Goal: Transaction & Acquisition: Download file/media

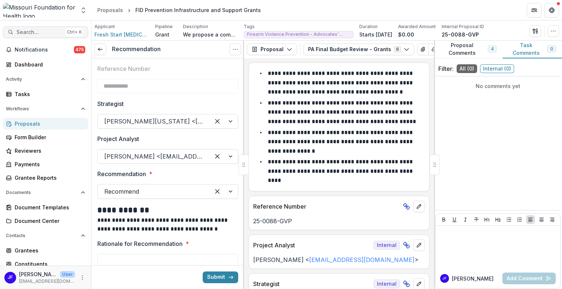
click at [23, 30] on span "Search..." at bounding box center [39, 32] width 46 height 6
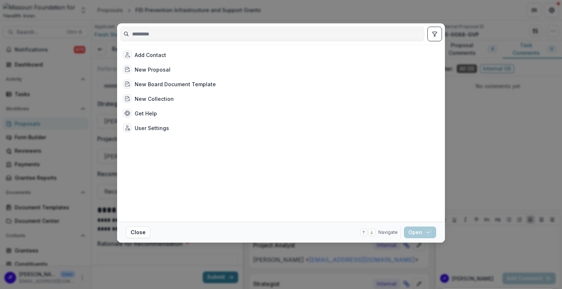
click at [168, 36] on input at bounding box center [271, 34] width 303 height 12
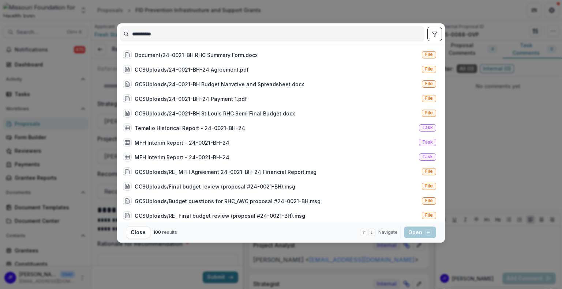
type input "**********"
click at [435, 33] on icon "toggle filters" at bounding box center [434, 34] width 4 height 4
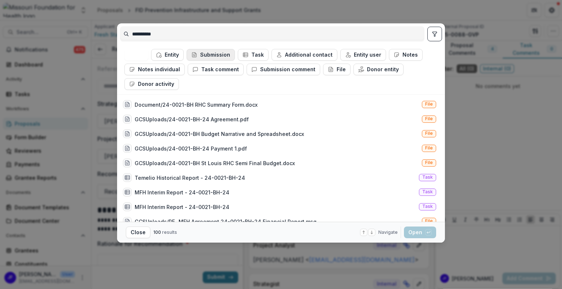
click at [210, 54] on button "Submission" at bounding box center [210, 55] width 48 height 12
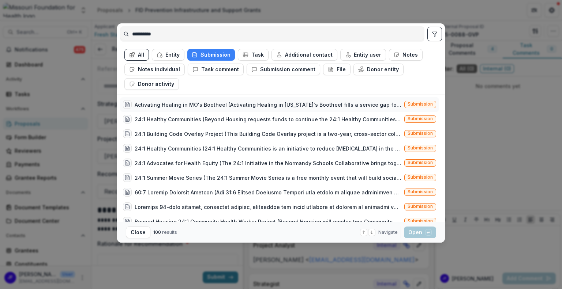
click at [233, 101] on div "Activating Healing in MO's Bootheel (Activating Healing in [US_STATE]'s Boothee…" at bounding box center [268, 105] width 267 height 8
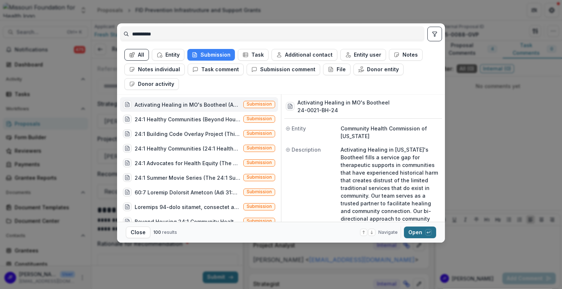
click at [416, 231] on button "Open with enter key" at bounding box center [420, 233] width 32 height 12
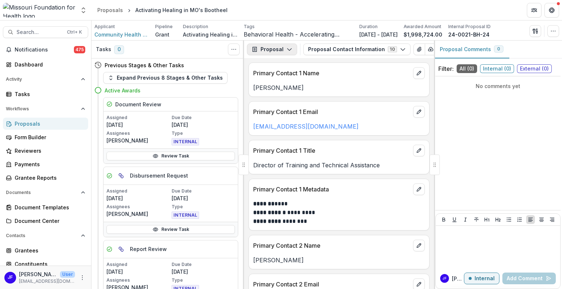
click at [279, 49] on button "Proposal" at bounding box center [272, 50] width 50 height 12
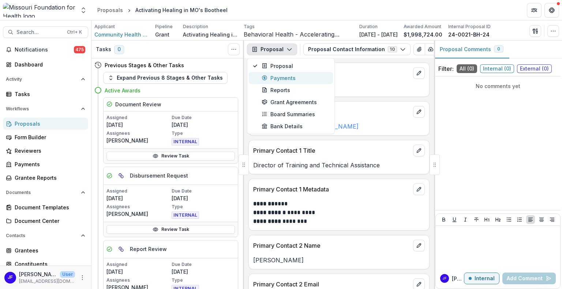
click at [282, 76] on div "Payments" at bounding box center [294, 78] width 67 height 8
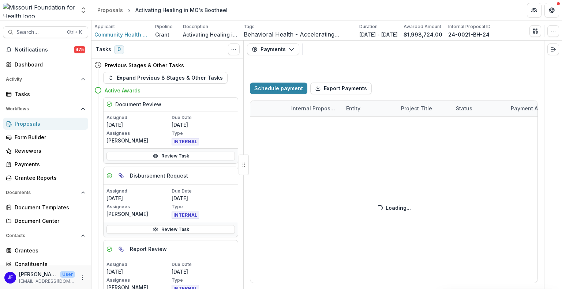
select select "**********"
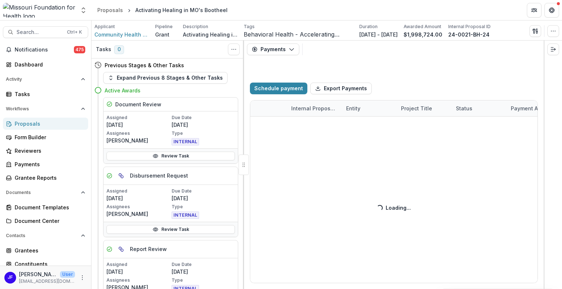
select select "**********"
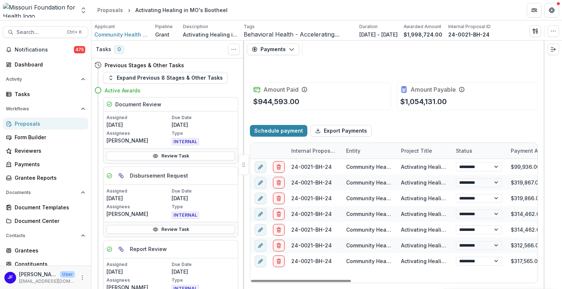
select select "**********"
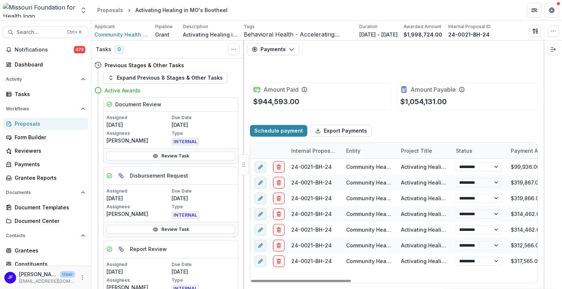
select select "**********"
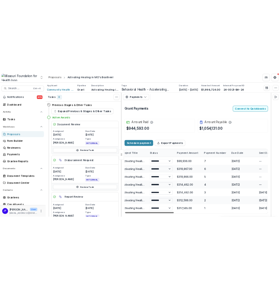
scroll to position [0, 158]
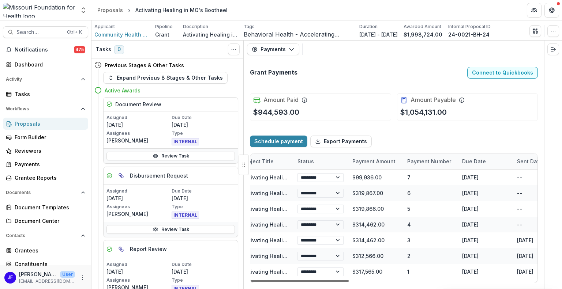
drag, startPoint x: 321, startPoint y: 279, endPoint x: 374, endPoint y: 272, distance: 54.2
click at [348, 280] on div at bounding box center [300, 281] width 98 height 2
click at [533, 32] on icon "button" at bounding box center [533, 31] width 3 height 5
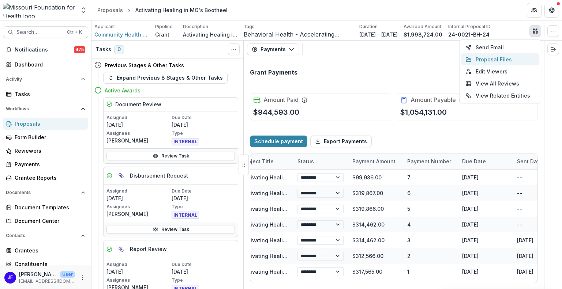
click at [486, 61] on button "Proposal Files" at bounding box center [500, 59] width 78 height 12
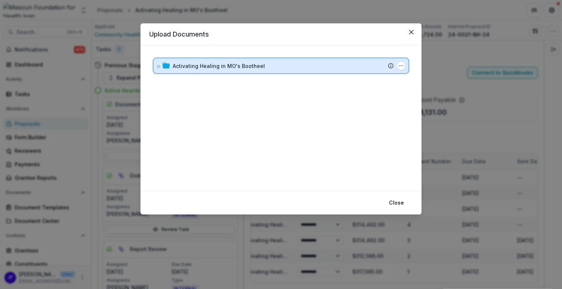
click at [157, 66] on icon at bounding box center [158, 66] width 4 height 4
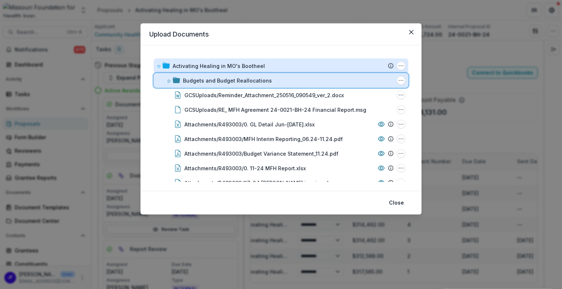
click at [167, 80] on icon at bounding box center [169, 81] width 4 height 4
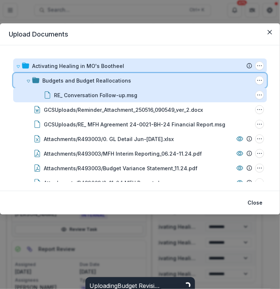
select select "**********"
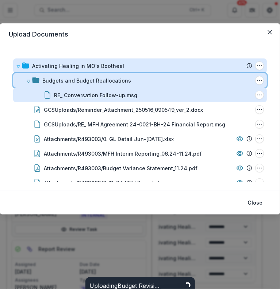
select select "**********"
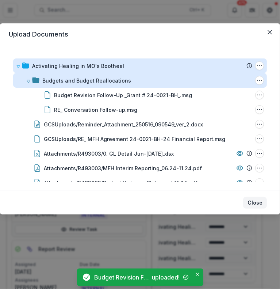
click at [259, 201] on button "Close" at bounding box center [255, 203] width 24 height 12
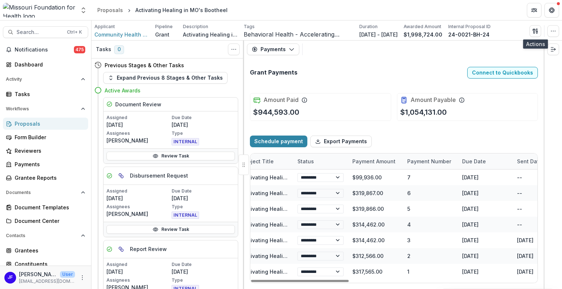
scroll to position [0, 0]
click at [537, 32] on icon "button" at bounding box center [536, 32] width 1 height 2
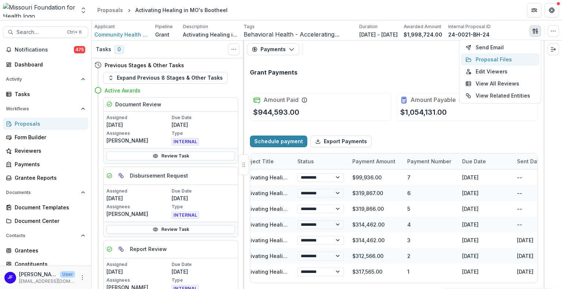
click at [497, 59] on button "Proposal Files" at bounding box center [500, 59] width 78 height 12
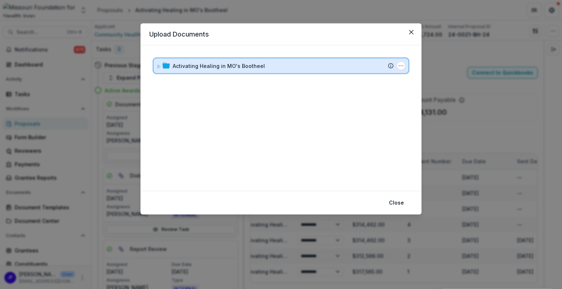
click at [157, 65] on icon at bounding box center [158, 66] width 4 height 4
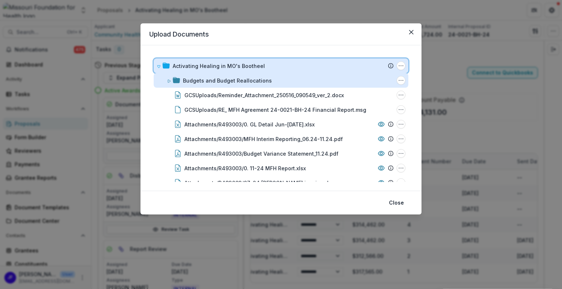
select select "**********"
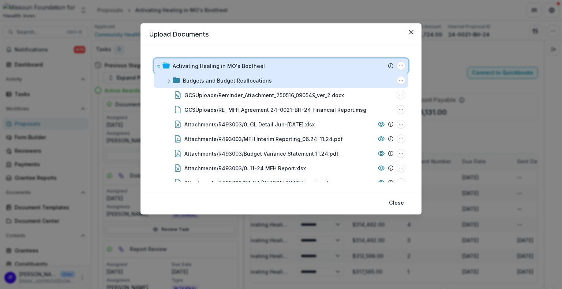
select select "**********"
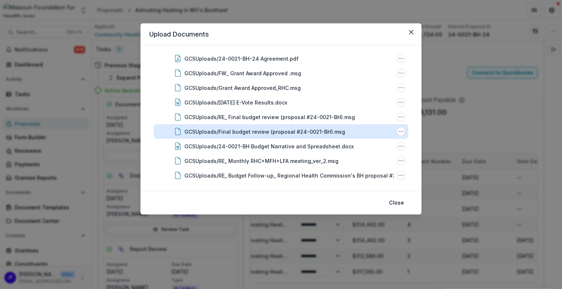
scroll to position [877, 0]
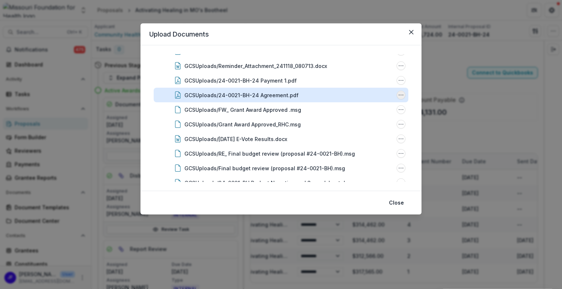
click at [398, 95] on icon "GCSUploads/24-0021-BH-24 Agreement.pdf Options" at bounding box center [401, 95] width 6 height 6
click at [362, 119] on button "Download" at bounding box center [364, 121] width 78 height 12
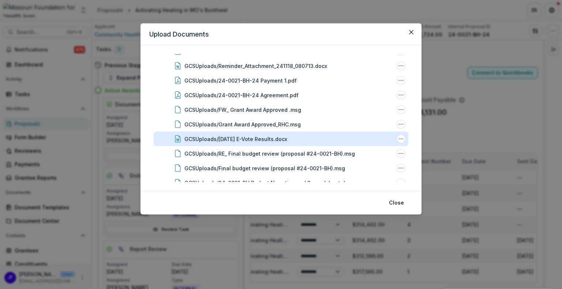
select select "**********"
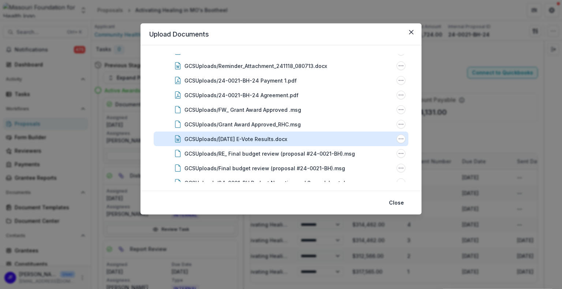
select select "**********"
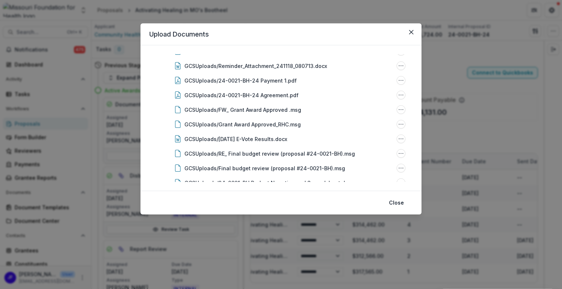
select select "**********"
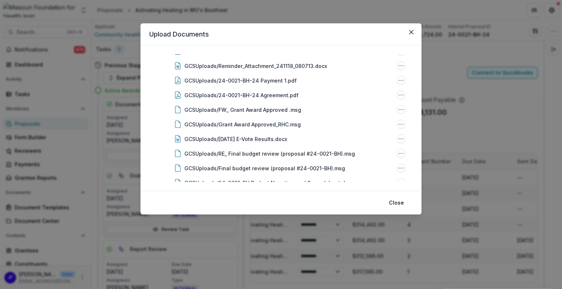
select select "**********"
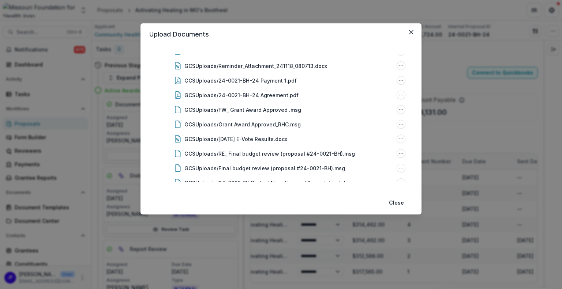
select select "**********"
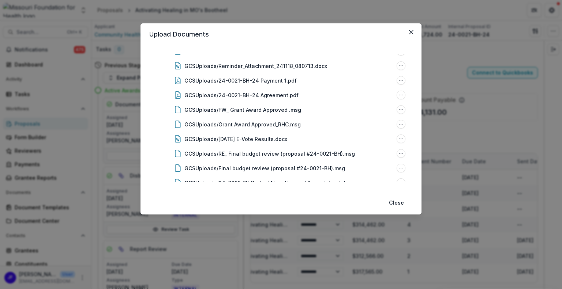
select select "**********"
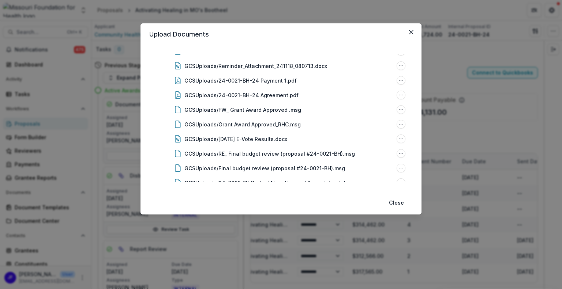
select select "**********"
click at [393, 200] on button "Close" at bounding box center [396, 203] width 24 height 12
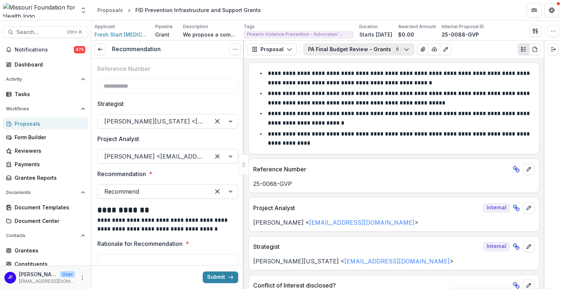
click at [336, 51] on button "PA Final Budget Review - Grants 6" at bounding box center [358, 50] width 111 height 12
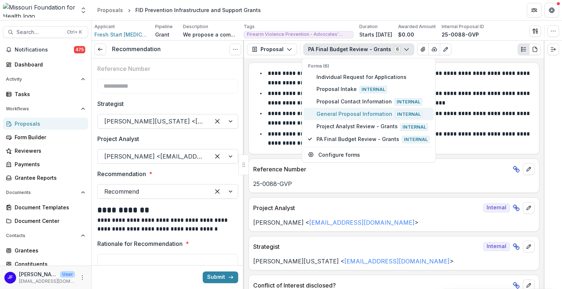
click at [326, 110] on span "General Proposal Information Internal" at bounding box center [372, 114] width 113 height 8
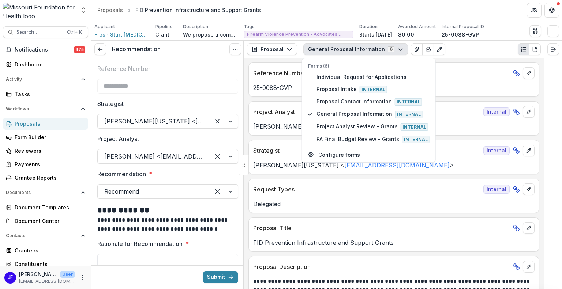
click at [557, 169] on div at bounding box center [552, 165] width 18 height 249
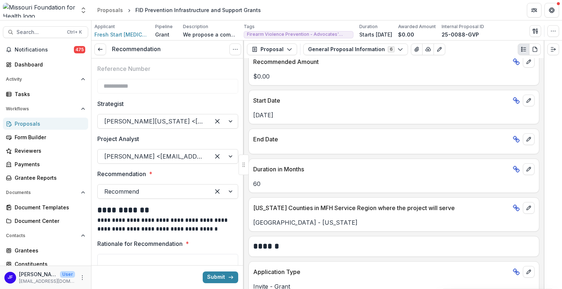
scroll to position [512, 0]
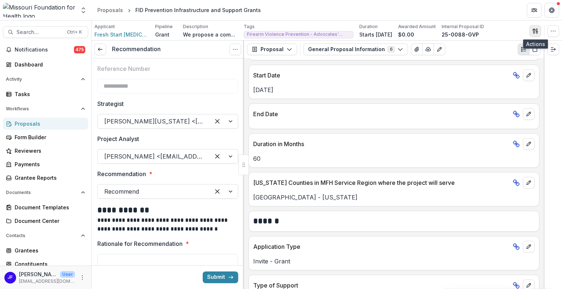
click at [534, 29] on icon "button" at bounding box center [535, 31] width 6 height 6
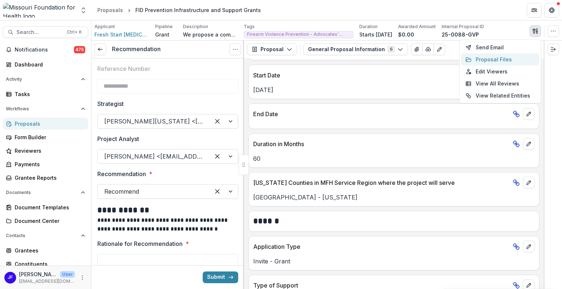
click at [485, 58] on button "Proposal Files" at bounding box center [500, 59] width 78 height 12
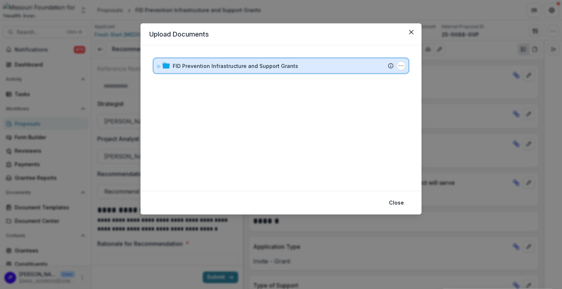
click at [159, 65] on icon at bounding box center [158, 66] width 4 height 4
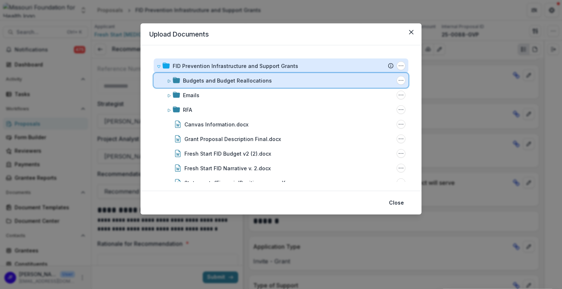
click at [168, 83] on icon at bounding box center [169, 81] width 4 height 4
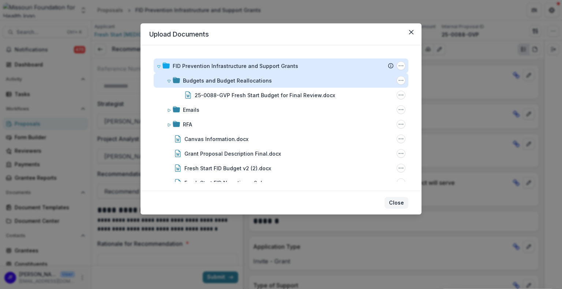
click at [398, 201] on button "Close" at bounding box center [396, 203] width 24 height 12
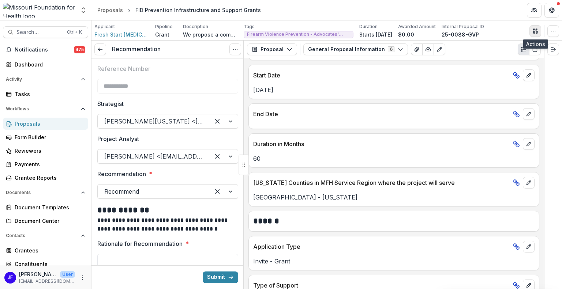
click at [534, 32] on icon "button" at bounding box center [533, 31] width 3 height 5
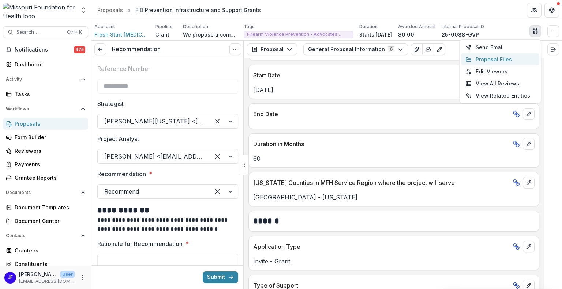
click at [475, 60] on button "Proposal Files" at bounding box center [500, 59] width 78 height 12
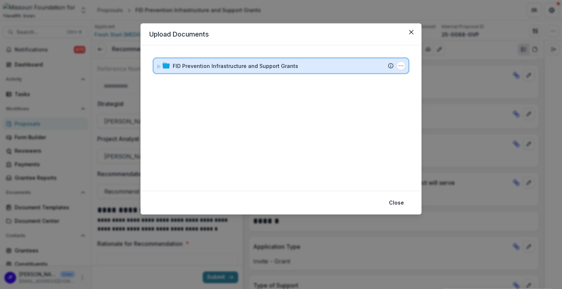
click at [155, 67] on div "FID Prevention Infrastructure and Support Grants Submission Temelio Proposal At…" at bounding box center [281, 65] width 254 height 15
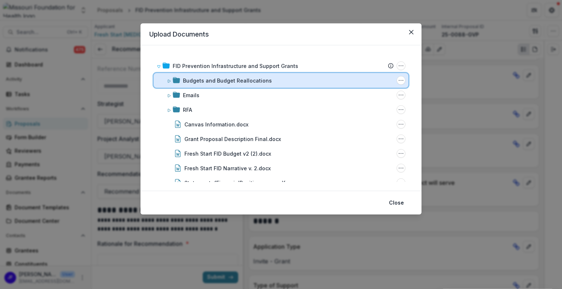
click at [170, 82] on icon at bounding box center [169, 81] width 4 height 4
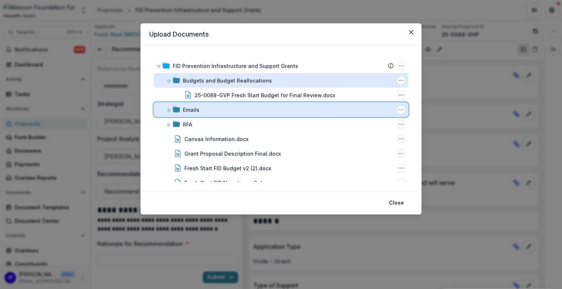
click at [169, 109] on icon at bounding box center [169, 110] width 4 height 4
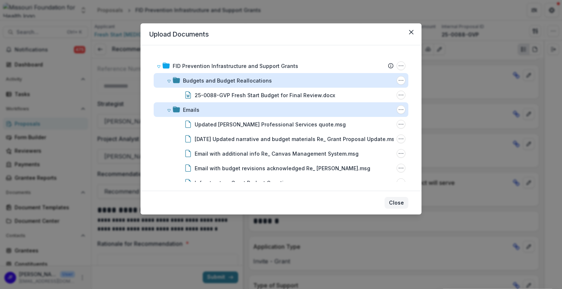
click at [391, 203] on button "Close" at bounding box center [396, 203] width 24 height 12
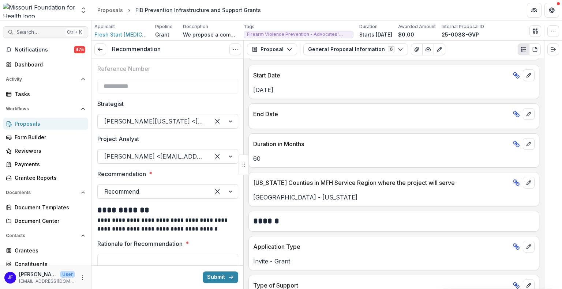
click at [42, 33] on span "Search..." at bounding box center [39, 32] width 46 height 6
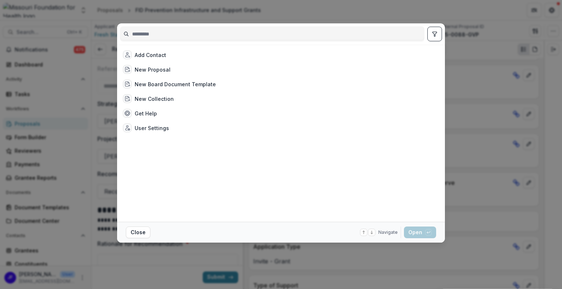
click at [161, 35] on input at bounding box center [271, 34] width 303 height 12
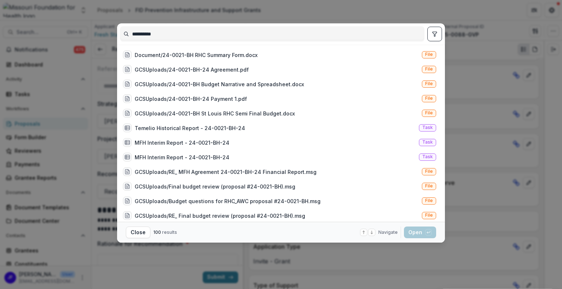
type input "**********"
click at [431, 35] on icon "toggle filters" at bounding box center [434, 34] width 6 height 6
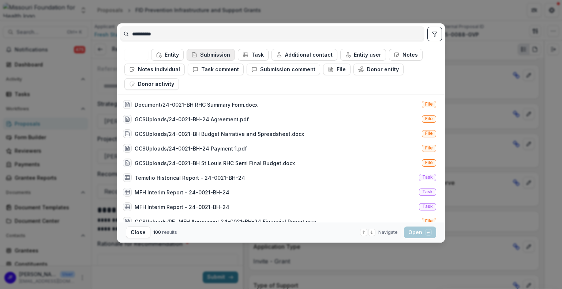
click at [216, 55] on button "Submission" at bounding box center [210, 55] width 48 height 12
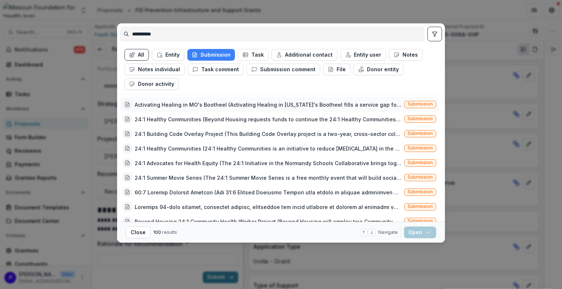
click at [218, 102] on div "Activating Healing in MO's Bootheel (Activating Healing in [US_STATE]'s Boothee…" at bounding box center [268, 105] width 267 height 8
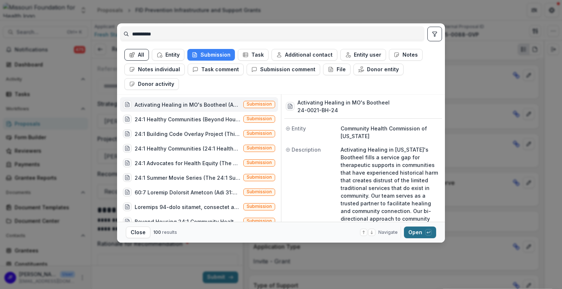
click at [412, 232] on button "Open with enter key" at bounding box center [420, 233] width 32 height 12
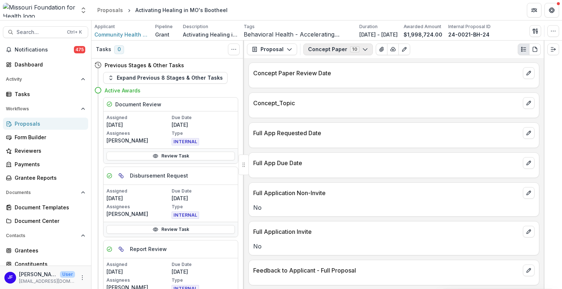
click at [311, 49] on button "Concept Paper 10" at bounding box center [337, 50] width 69 height 12
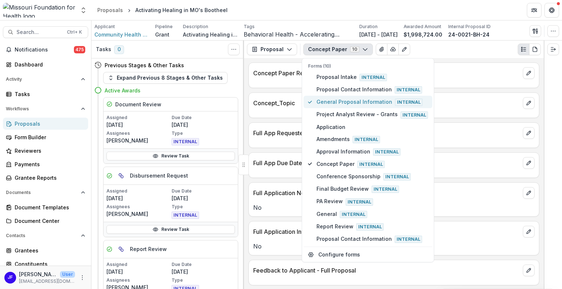
click at [332, 99] on span "General Proposal Information Internal" at bounding box center [372, 102] width 112 height 8
click at [554, 144] on div at bounding box center [552, 165] width 18 height 249
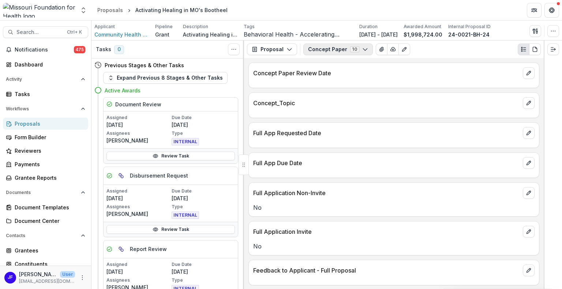
click at [337, 51] on button "Concept Paper 10" at bounding box center [337, 50] width 69 height 12
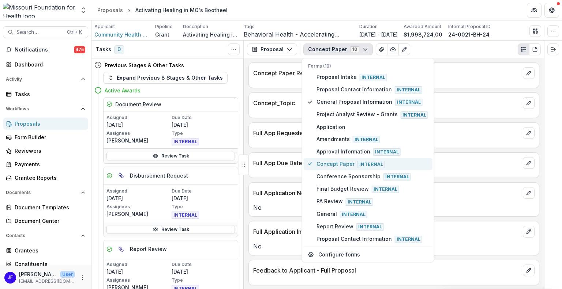
click at [320, 162] on span "Concept Paper Internal" at bounding box center [372, 164] width 112 height 8
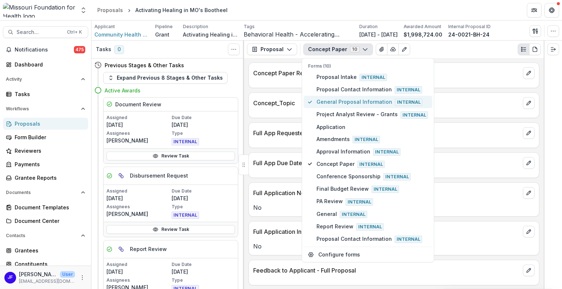
click at [323, 98] on span "General Proposal Information Internal" at bounding box center [372, 102] width 112 height 8
click at [535, 29] on icon "button" at bounding box center [535, 31] width 6 height 6
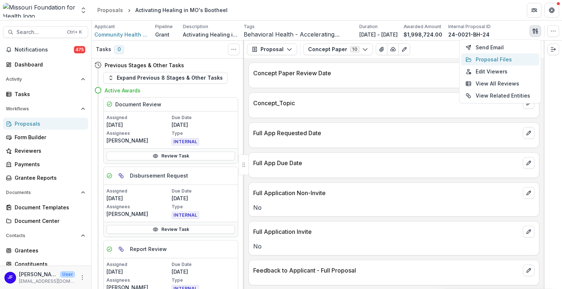
click at [490, 58] on button "Proposal Files" at bounding box center [500, 59] width 78 height 12
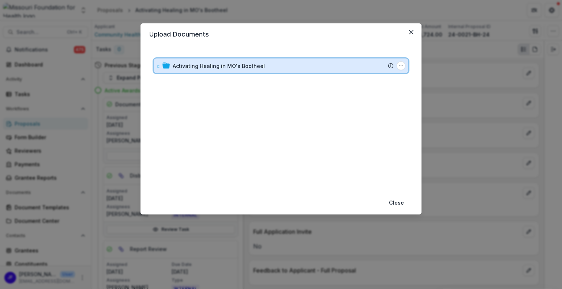
click at [156, 65] on icon at bounding box center [158, 66] width 4 height 4
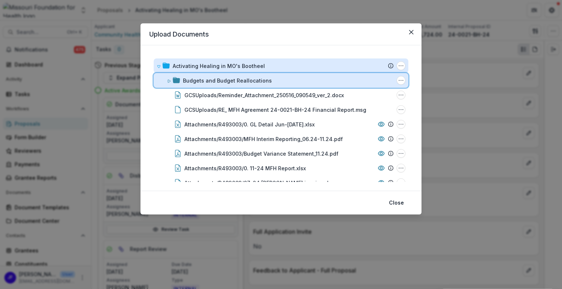
click at [169, 80] on icon at bounding box center [169, 81] width 4 height 4
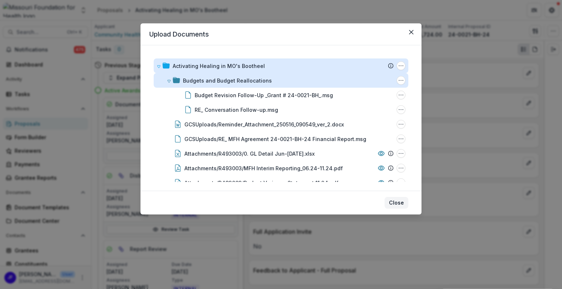
click at [392, 204] on button "Close" at bounding box center [396, 203] width 24 height 12
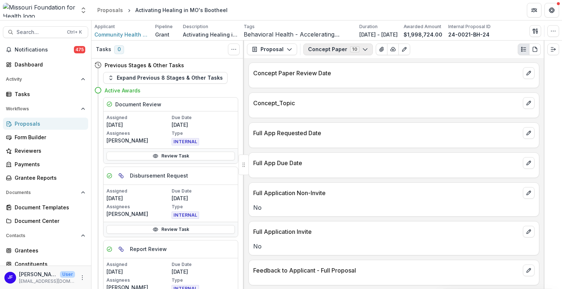
click at [314, 49] on button "Concept Paper 10" at bounding box center [337, 50] width 69 height 12
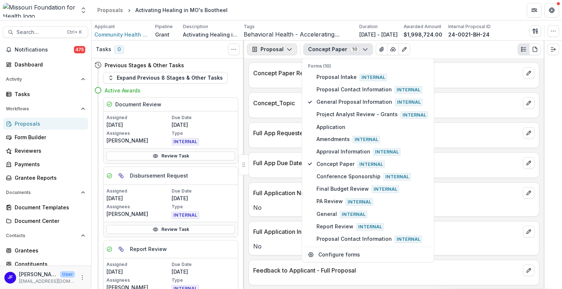
click at [275, 49] on button "Proposal" at bounding box center [272, 50] width 50 height 12
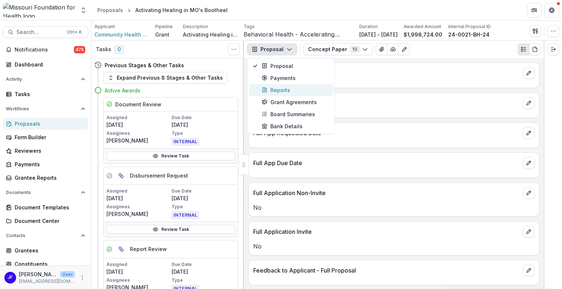
click at [270, 90] on div "Reports" at bounding box center [294, 90] width 67 height 8
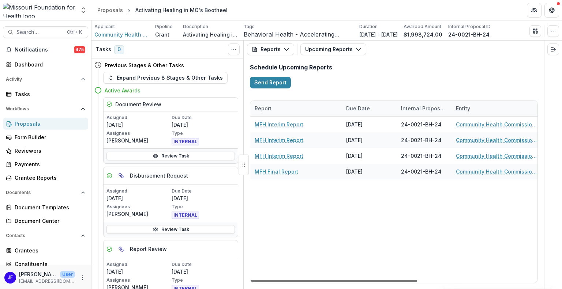
drag, startPoint x: 292, startPoint y: 279, endPoint x: 285, endPoint y: 275, distance: 8.3
click at [285, 280] on div at bounding box center [334, 281] width 166 height 2
click at [328, 46] on button "Upcoming Reports" at bounding box center [333, 50] width 66 height 12
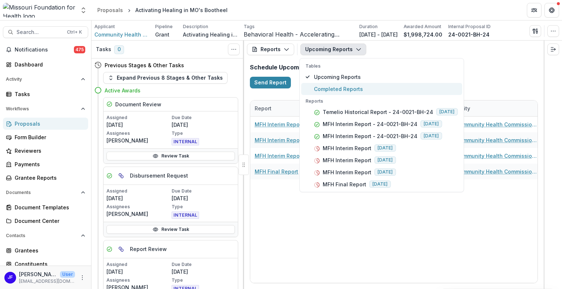
click at [336, 85] on span "Completed Reports" at bounding box center [386, 89] width 144 height 8
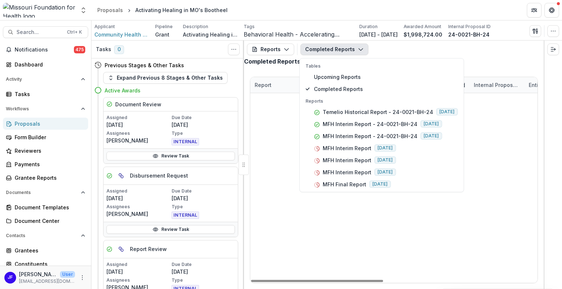
click at [429, 93] on div "Temelio Historical Report - 24-0021-BH-24 [DATE] 24-0021-BH-24 Community Health…" at bounding box center [393, 93] width 287 height 0
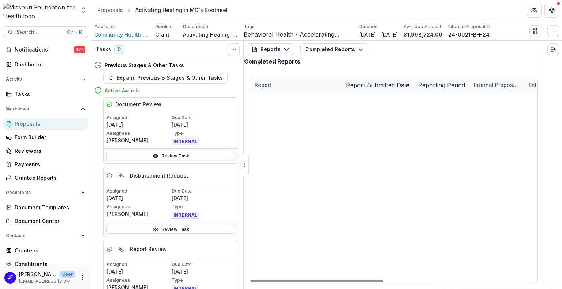
drag, startPoint x: 334, startPoint y: 280, endPoint x: 296, endPoint y: 268, distance: 39.5
click at [298, 280] on div at bounding box center [317, 281] width 132 height 2
click at [319, 121] on link "MFH Interim Report - 24-0021-BH-24" at bounding box center [295, 117] width 83 height 8
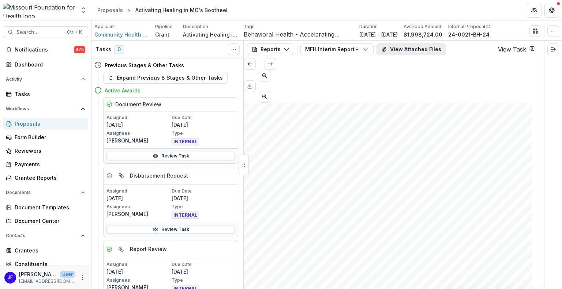
click at [404, 49] on button "View Attached Files" at bounding box center [410, 50] width 69 height 12
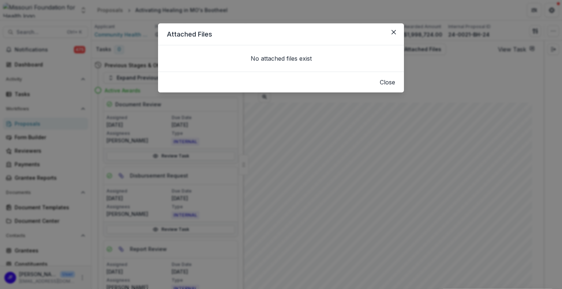
click at [382, 87] on button "Close" at bounding box center [386, 82] width 15 height 9
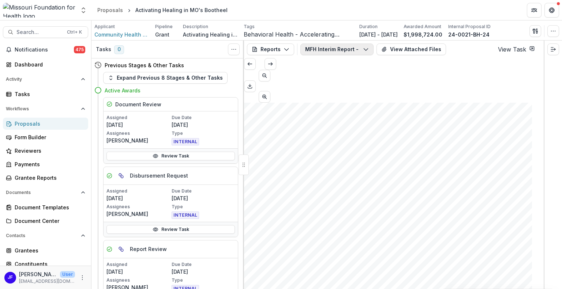
click at [364, 51] on icon "button" at bounding box center [366, 49] width 6 height 6
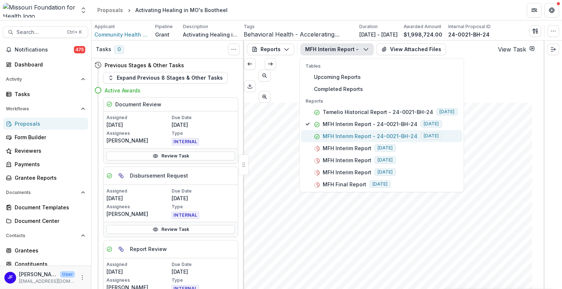
click at [351, 134] on p "MFH Interim Report - 24-0021-BH-24" at bounding box center [369, 136] width 95 height 8
click at [533, 114] on div "Loading..." at bounding box center [393, 108] width 299 height 11
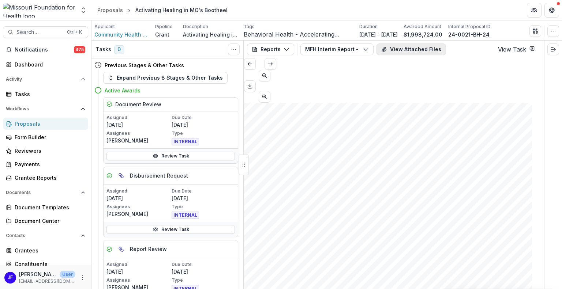
click at [409, 49] on button "View Attached Files" at bounding box center [410, 50] width 69 height 12
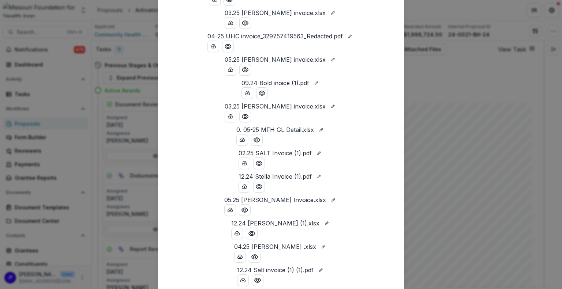
scroll to position [512, 0]
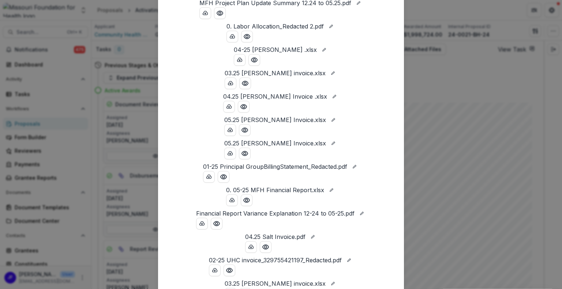
scroll to position [0, 0]
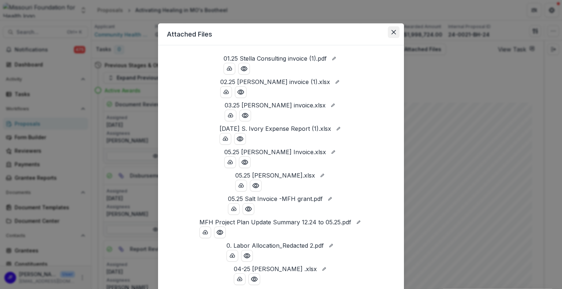
click at [391, 31] on icon "Close" at bounding box center [393, 32] width 4 height 4
